Goal: Check status: Check status

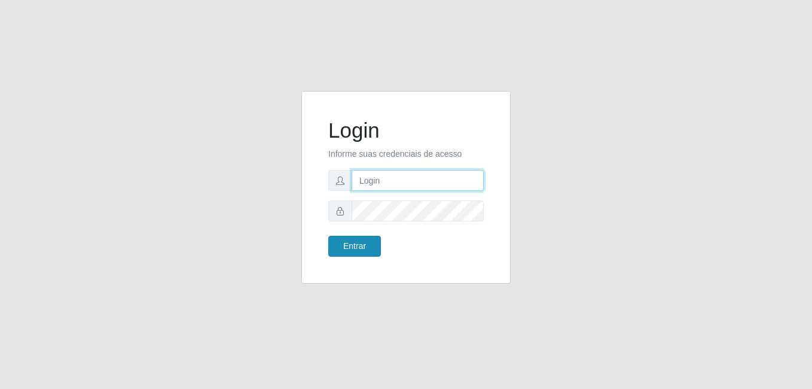
type input "anselmo@B8"
click at [361, 245] on button "Entrar" at bounding box center [354, 246] width 53 height 21
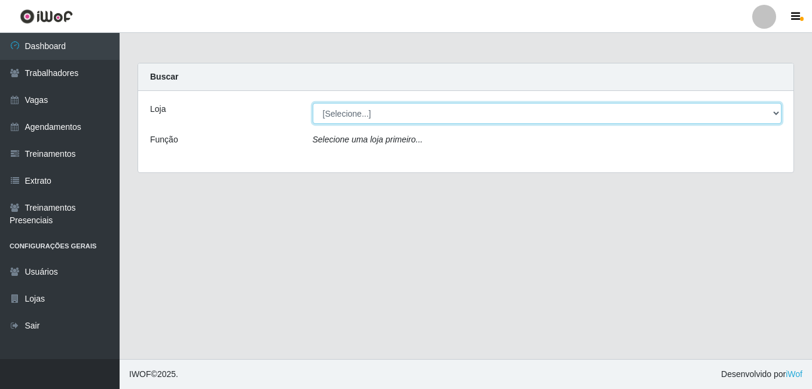
click at [380, 115] on select "[Selecione...] Bemais Supermercados - B8 [PERSON_NAME]" at bounding box center [548, 113] width 470 height 21
select select "413"
click at [313, 103] on select "[Selecione...] Bemais Supermercados - B8 [PERSON_NAME]" at bounding box center [548, 113] width 470 height 21
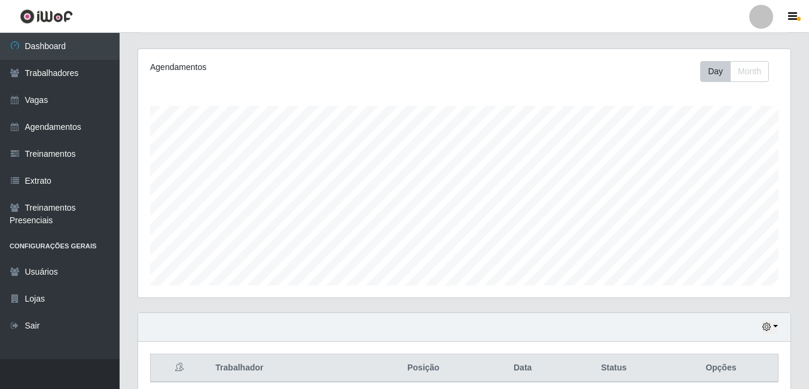
scroll to position [193, 0]
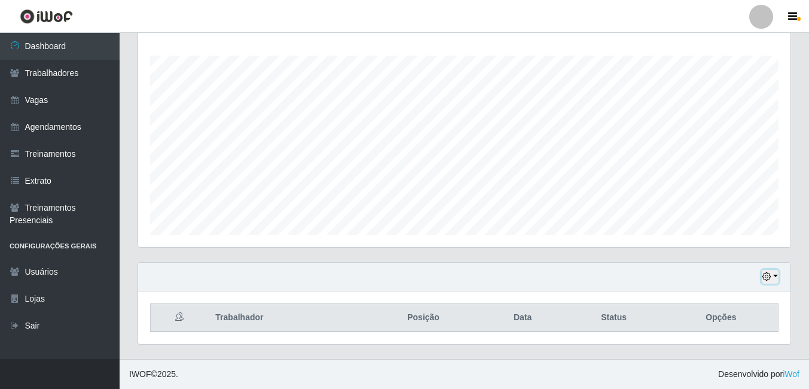
click at [762, 277] on button "button" at bounding box center [770, 277] width 17 height 14
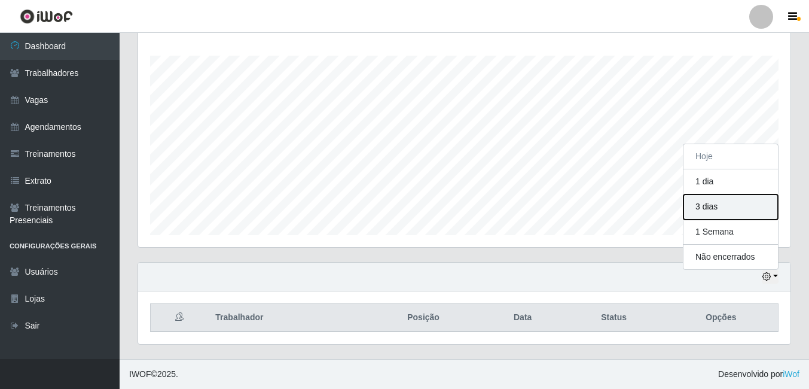
click at [703, 214] on button "3 dias" at bounding box center [731, 206] width 95 height 25
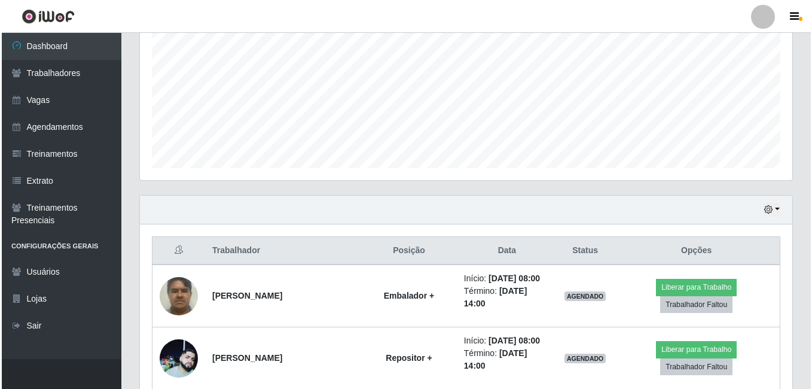
scroll to position [312, 0]
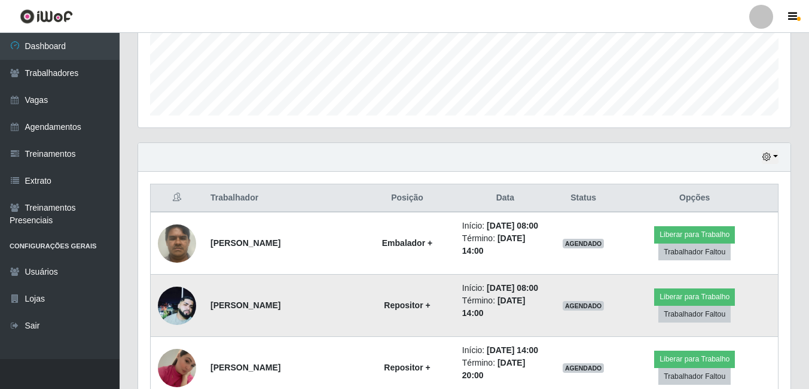
click at [181, 306] on img at bounding box center [177, 306] width 38 height 38
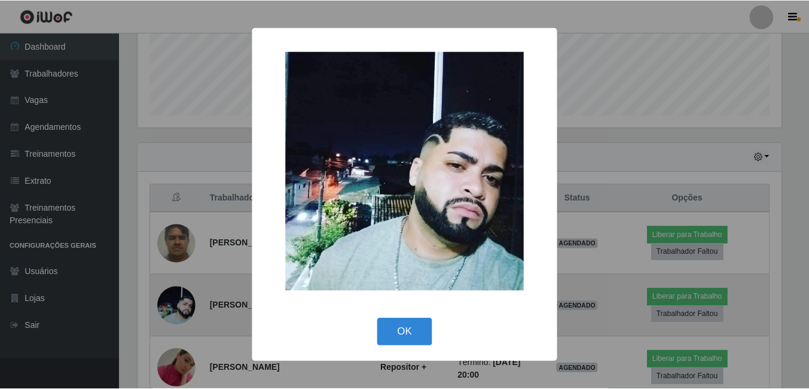
scroll to position [248, 647]
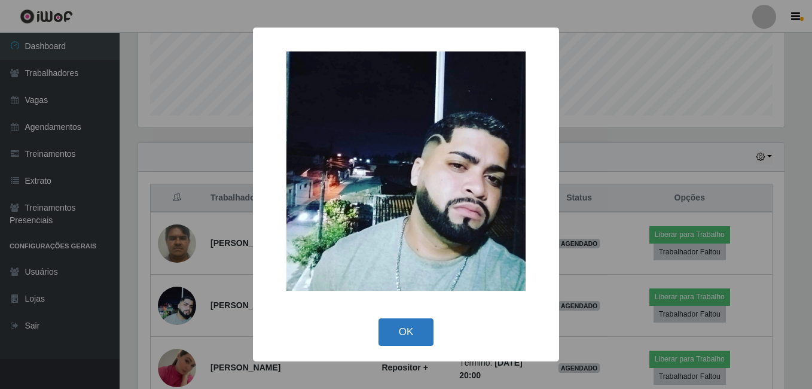
click at [402, 332] on button "OK" at bounding box center [407, 332] width 56 height 28
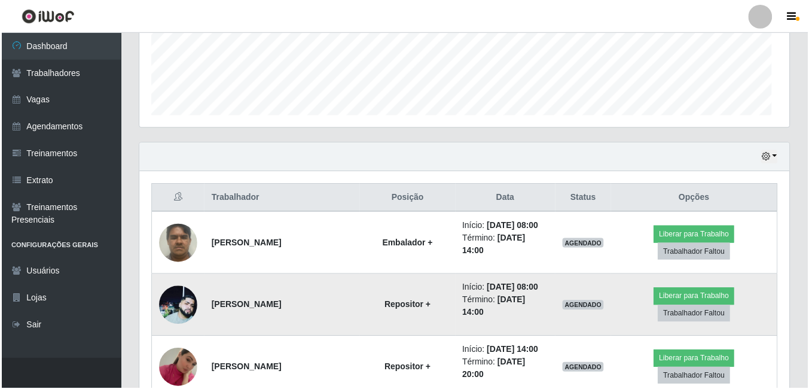
scroll to position [248, 653]
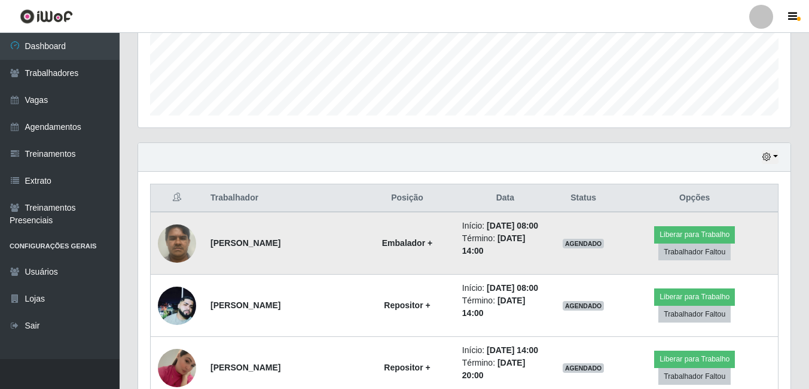
click at [173, 249] on img at bounding box center [177, 243] width 38 height 51
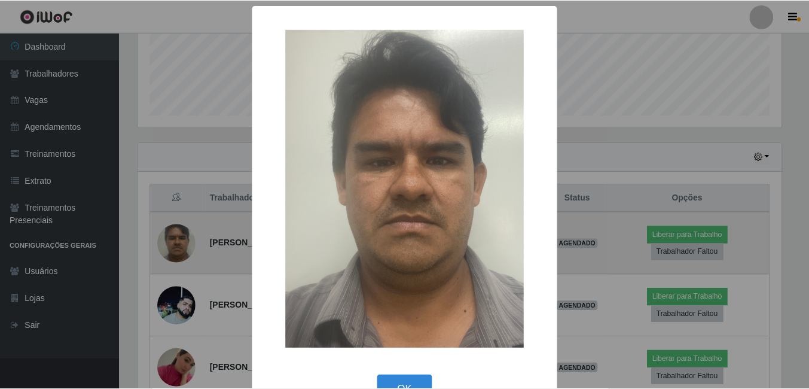
scroll to position [248, 647]
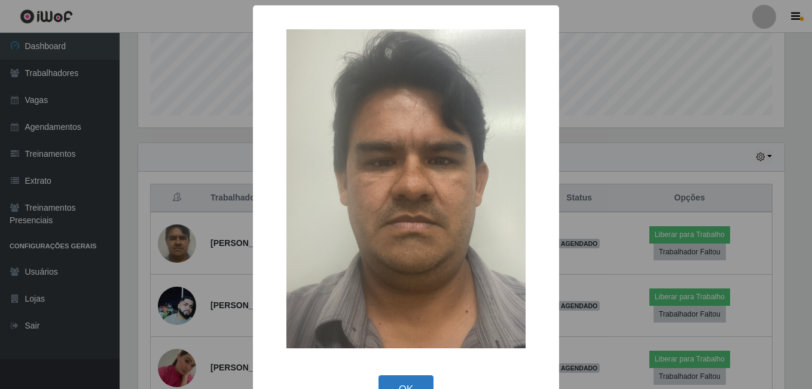
click at [410, 380] on button "OK" at bounding box center [407, 389] width 56 height 28
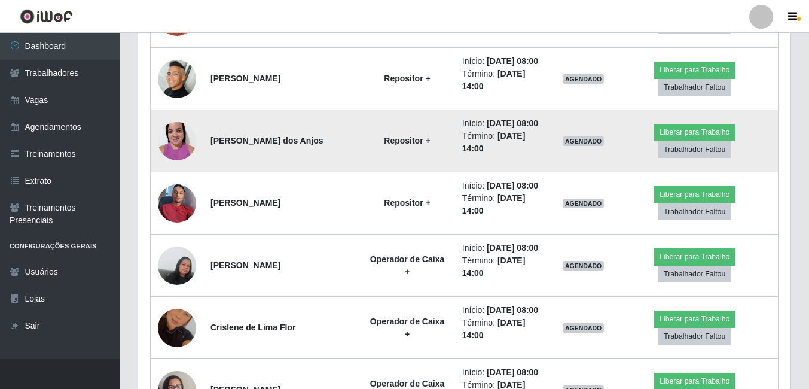
scroll to position [767, 0]
